Goal: Connect with others: Connect with others

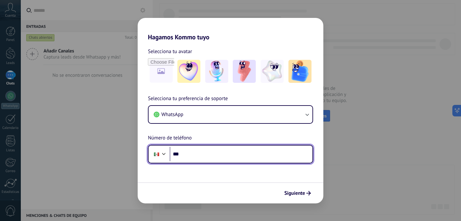
click at [282, 157] on input "***" at bounding box center [240, 154] width 143 height 15
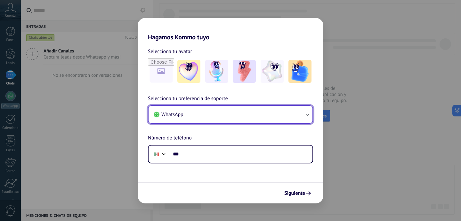
click at [278, 119] on button "WhatsApp" at bounding box center [230, 114] width 164 height 17
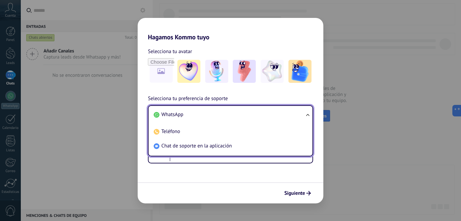
click at [278, 119] on li "WhatsApp" at bounding box center [229, 114] width 156 height 14
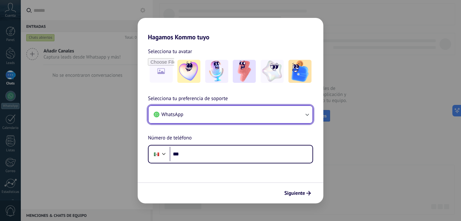
click at [266, 112] on button "WhatsApp" at bounding box center [230, 114] width 164 height 17
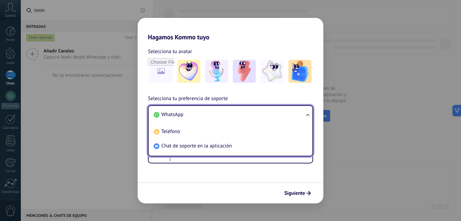
click at [266, 112] on li "WhatsApp" at bounding box center [229, 114] width 156 height 14
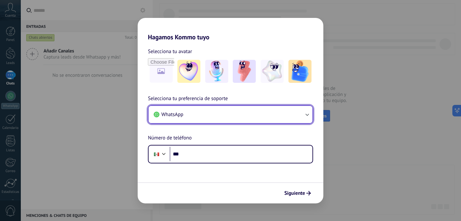
click at [250, 117] on button "WhatsApp" at bounding box center [230, 114] width 164 height 17
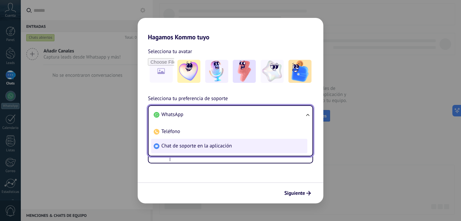
click at [232, 146] on li "Chat de soporte en la aplicación" at bounding box center [229, 146] width 156 height 14
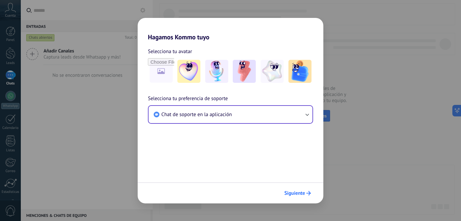
click at [308, 195] on icon "submit" at bounding box center [308, 193] width 4 height 4
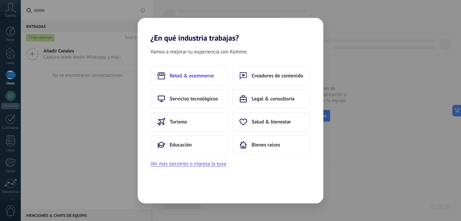
click at [203, 79] on button "Retail & ecommerce" at bounding box center [189, 75] width 78 height 19
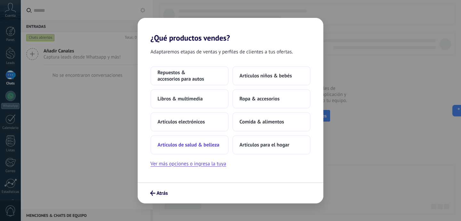
click at [209, 145] on span "Artículos de salud & belleza" at bounding box center [188, 145] width 62 height 6
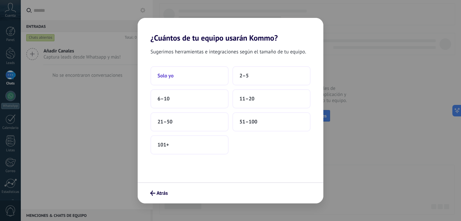
click at [169, 78] on span "Solo yo" at bounding box center [165, 76] width 16 height 6
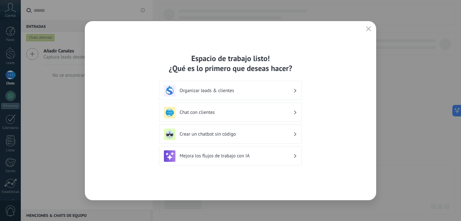
click at [220, 113] on h3 "Chat con clientes" at bounding box center [236, 112] width 114 height 6
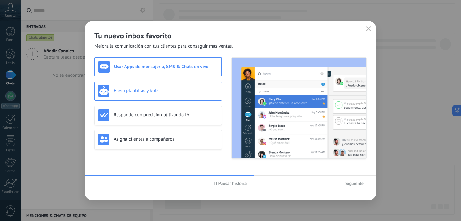
click at [177, 85] on div "Envía plantillas y bots" at bounding box center [158, 91] width 120 height 12
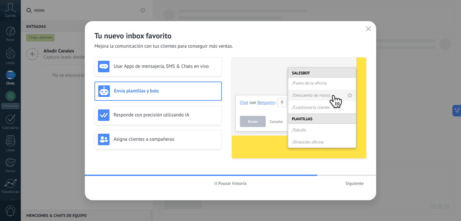
click at [351, 182] on span "Siguiente" at bounding box center [354, 183] width 18 height 4
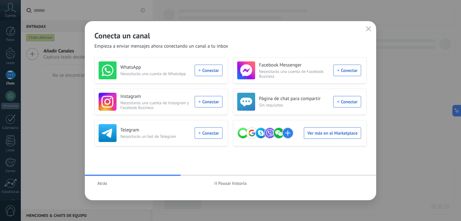
click at [366, 30] on icon "button" at bounding box center [368, 28] width 5 height 5
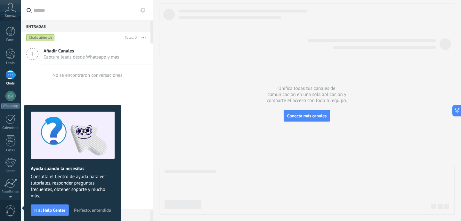
click at [127, 78] on div "No se encontraron conversaciones" at bounding box center [87, 75] width 132 height 20
click at [96, 208] on span "Perfecto, entendido" at bounding box center [92, 210] width 37 height 4
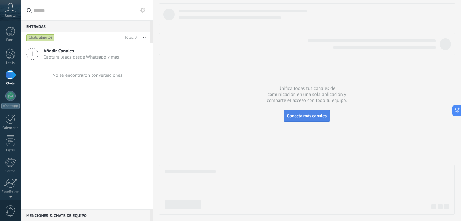
click at [320, 113] on span "Conecta más canales" at bounding box center [306, 116] width 39 height 6
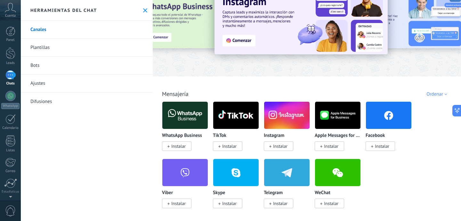
scroll to position [28, 0]
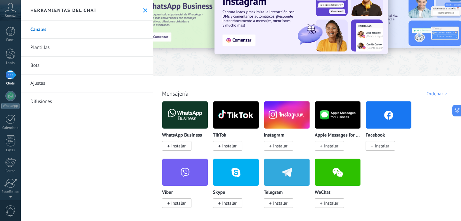
click at [143, 11] on icon at bounding box center [145, 10] width 4 height 4
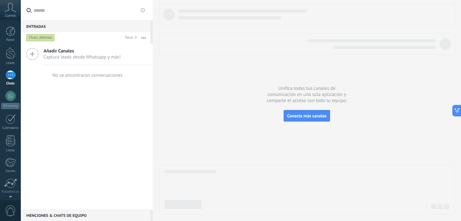
click at [32, 58] on icon at bounding box center [32, 54] width 12 height 12
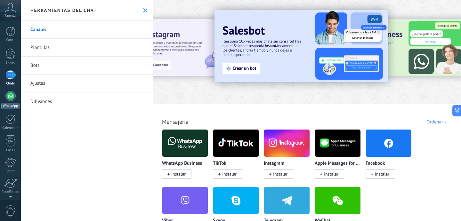
click at [9, 97] on div at bounding box center [10, 96] width 10 height 10
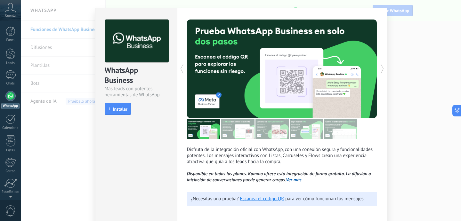
scroll to position [13, 0]
click at [403, 32] on div "WhatsApp Business Más leads con potentes herramientas de WhatsApp install Insta…" at bounding box center [241, 110] width 440 height 221
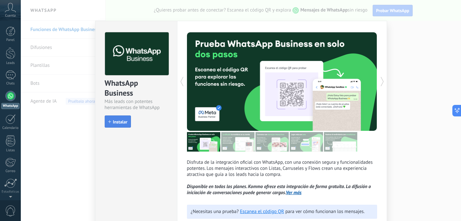
click at [114, 120] on span "Instalar" at bounding box center [120, 122] width 14 height 4
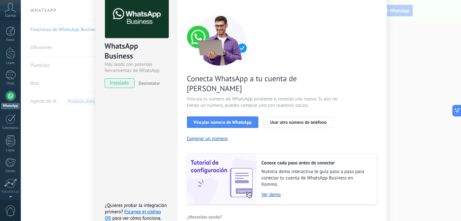
scroll to position [63, 0]
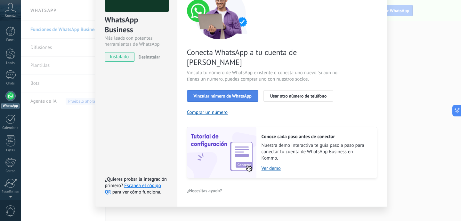
click at [231, 90] on button "Vincular número de WhatsApp" at bounding box center [222, 96] width 71 height 12
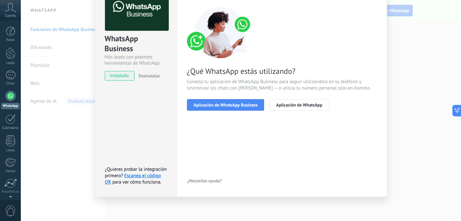
scroll to position [44, 0]
click at [246, 105] on span "Aplicación de WhatsApp Business" at bounding box center [225, 105] width 64 height 4
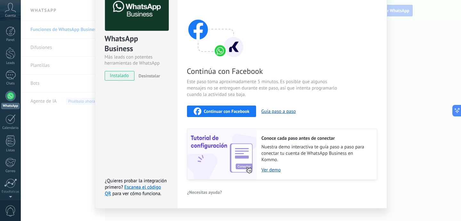
scroll to position [56, 0]
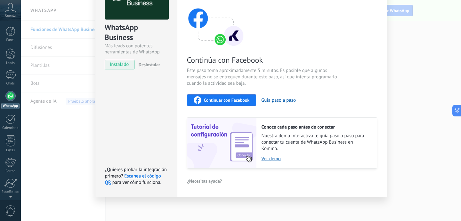
click at [427, 61] on div "WhatsApp Business Más leads con potentes herramientas de WhatsApp instalado Des…" at bounding box center [241, 110] width 440 height 221
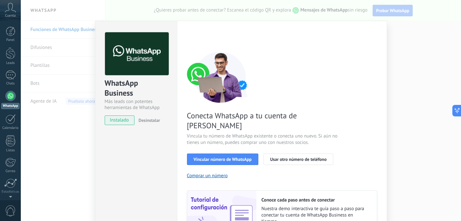
scroll to position [63, 0]
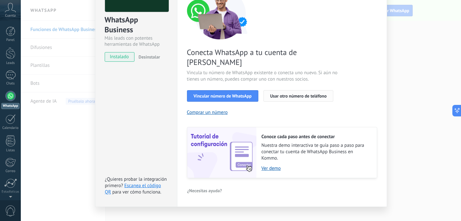
click at [309, 94] on span "Usar otro número de teléfono" at bounding box center [298, 96] width 56 height 4
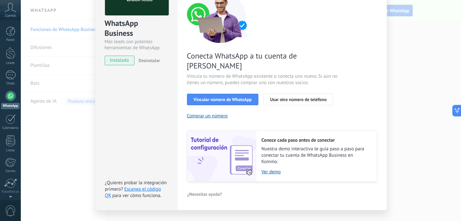
scroll to position [60, 0]
click at [273, 169] on link "Ver demo" at bounding box center [315, 172] width 109 height 6
click at [229, 97] on span "Vincular número de WhatsApp" at bounding box center [222, 99] width 58 height 4
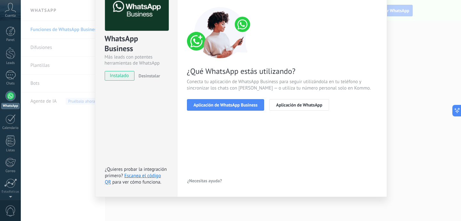
scroll to position [44, 0]
click at [251, 108] on button "Aplicación de WhatsApp Business" at bounding box center [225, 105] width 77 height 12
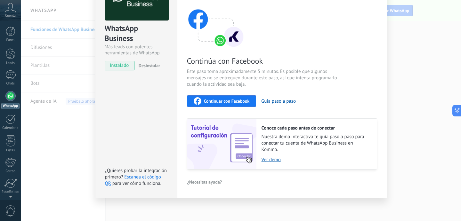
scroll to position [56, 0]
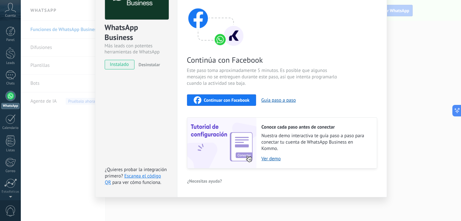
click at [229, 102] on span "Continuar con Facebook" at bounding box center [227, 100] width 46 height 4
